Goal: Transaction & Acquisition: Purchase product/service

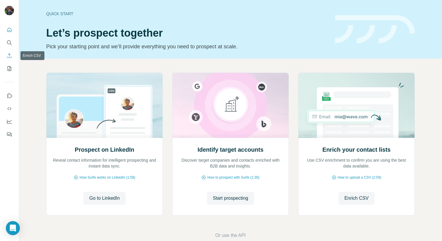
click at [8, 57] on icon "Enrich CSV" at bounding box center [9, 56] width 6 height 6
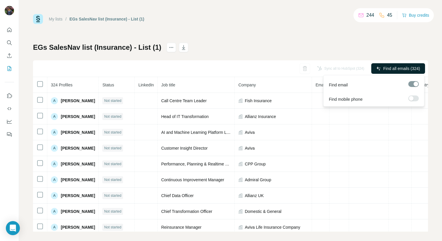
click at [404, 67] on span "Find all emails (324)" at bounding box center [401, 69] width 37 height 6
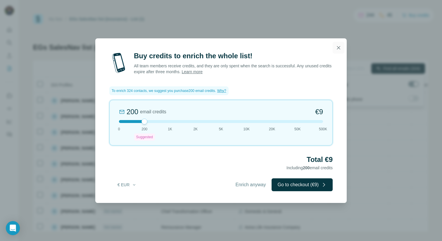
click at [337, 49] on icon "button" at bounding box center [338, 47] width 3 height 3
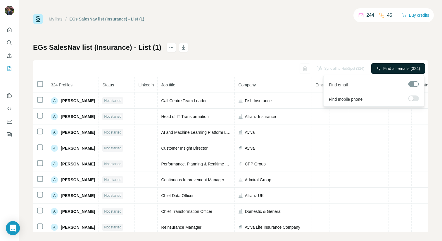
click at [393, 66] on span "Find all emails (324)" at bounding box center [401, 69] width 37 height 6
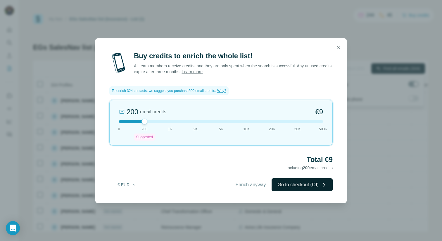
click at [300, 183] on button "Go to checkout (€9)" at bounding box center [302, 184] width 61 height 13
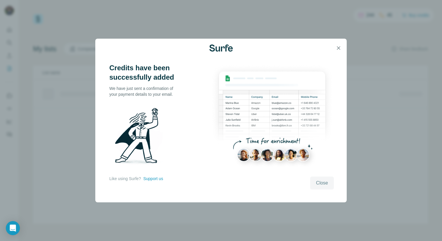
click at [324, 181] on span "Close" at bounding box center [322, 182] width 12 height 7
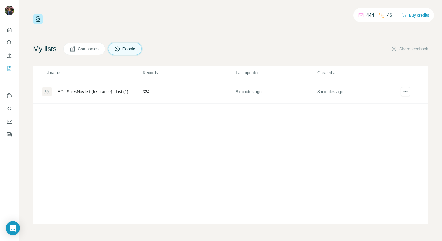
click at [83, 89] on div "EGs SalesNav list (Insurance) - List (1)" at bounding box center [93, 92] width 71 height 6
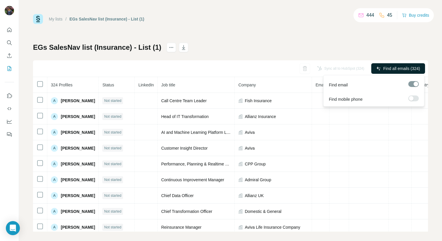
click at [397, 68] on span "Find all emails (324)" at bounding box center [401, 69] width 37 height 6
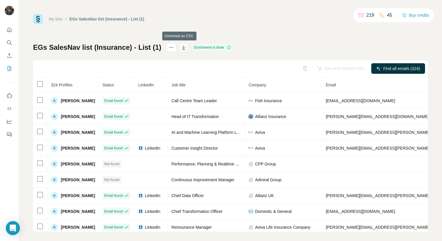
click at [181, 47] on icon "button" at bounding box center [184, 47] width 6 height 6
